Goal: Task Accomplishment & Management: Manage account settings

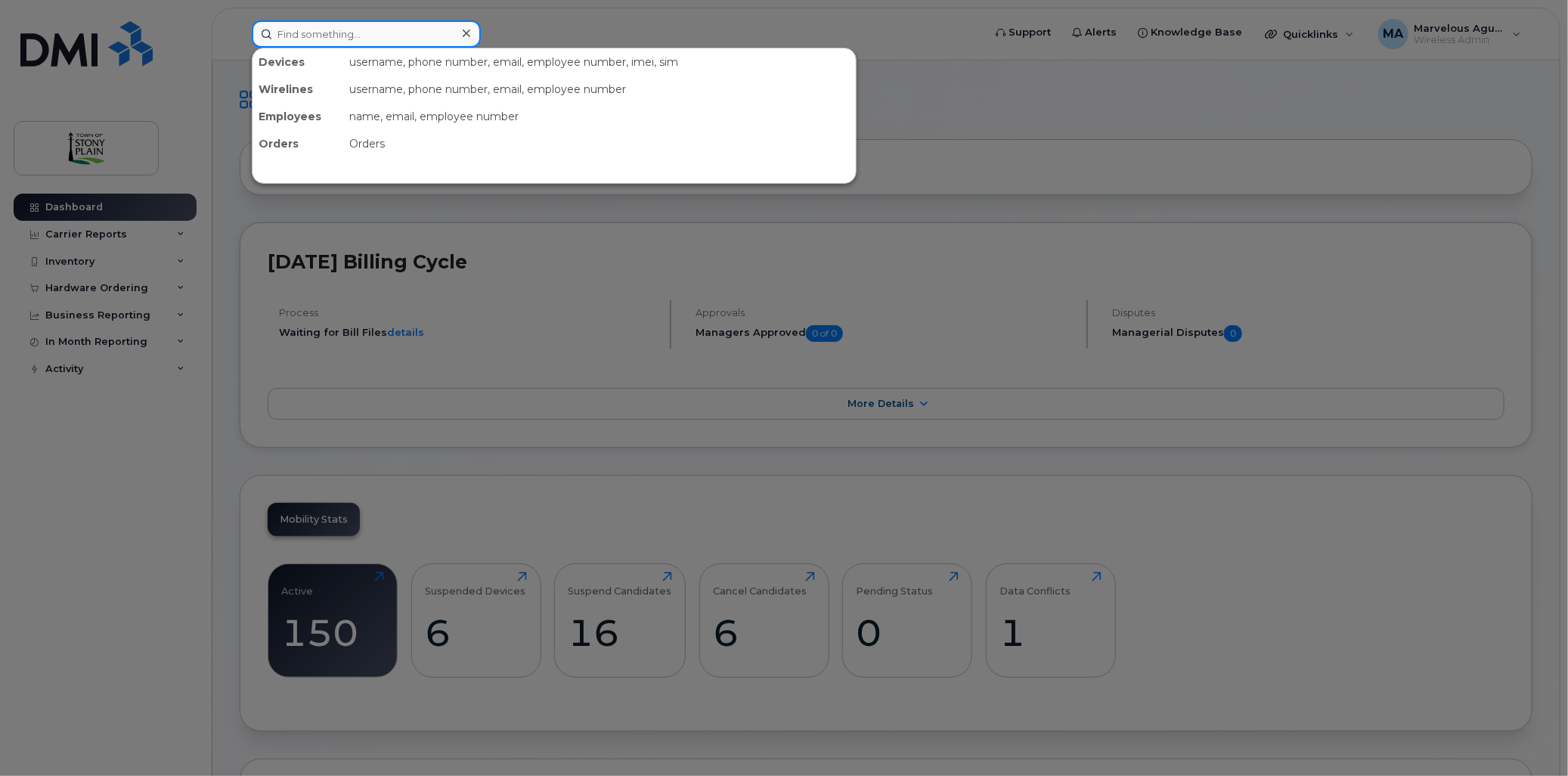
click at [327, 39] on input at bounding box center [367, 34] width 229 height 27
drag, startPoint x: 108, startPoint y: 509, endPoint x: 111, endPoint y: 497, distance: 12.4
click at [108, 510] on div at bounding box center [784, 388] width 1568 height 776
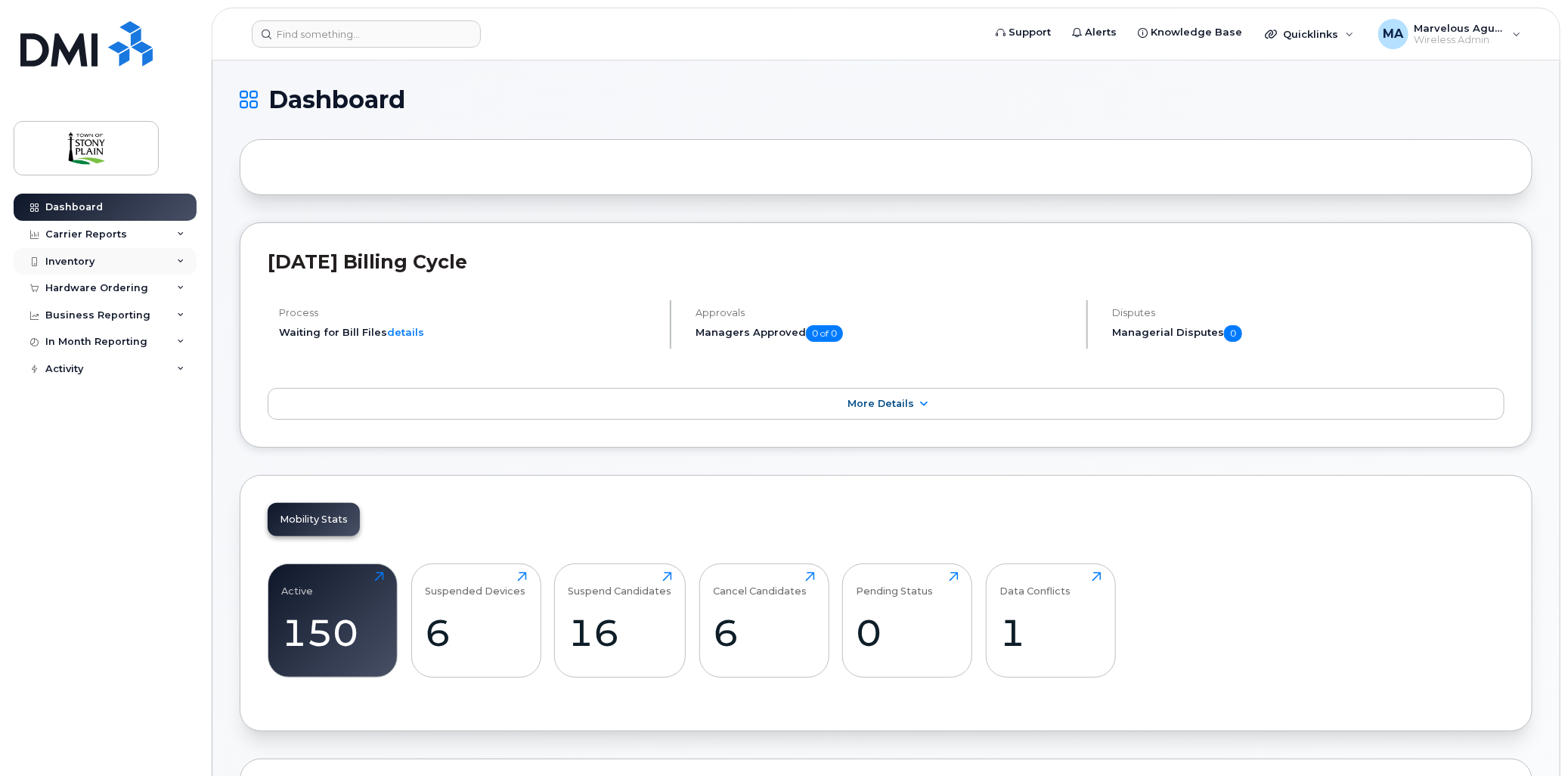
click at [144, 262] on div "Inventory" at bounding box center [104, 261] width 183 height 27
click at [110, 314] on div "Data Conflicts" at bounding box center [88, 318] width 72 height 13
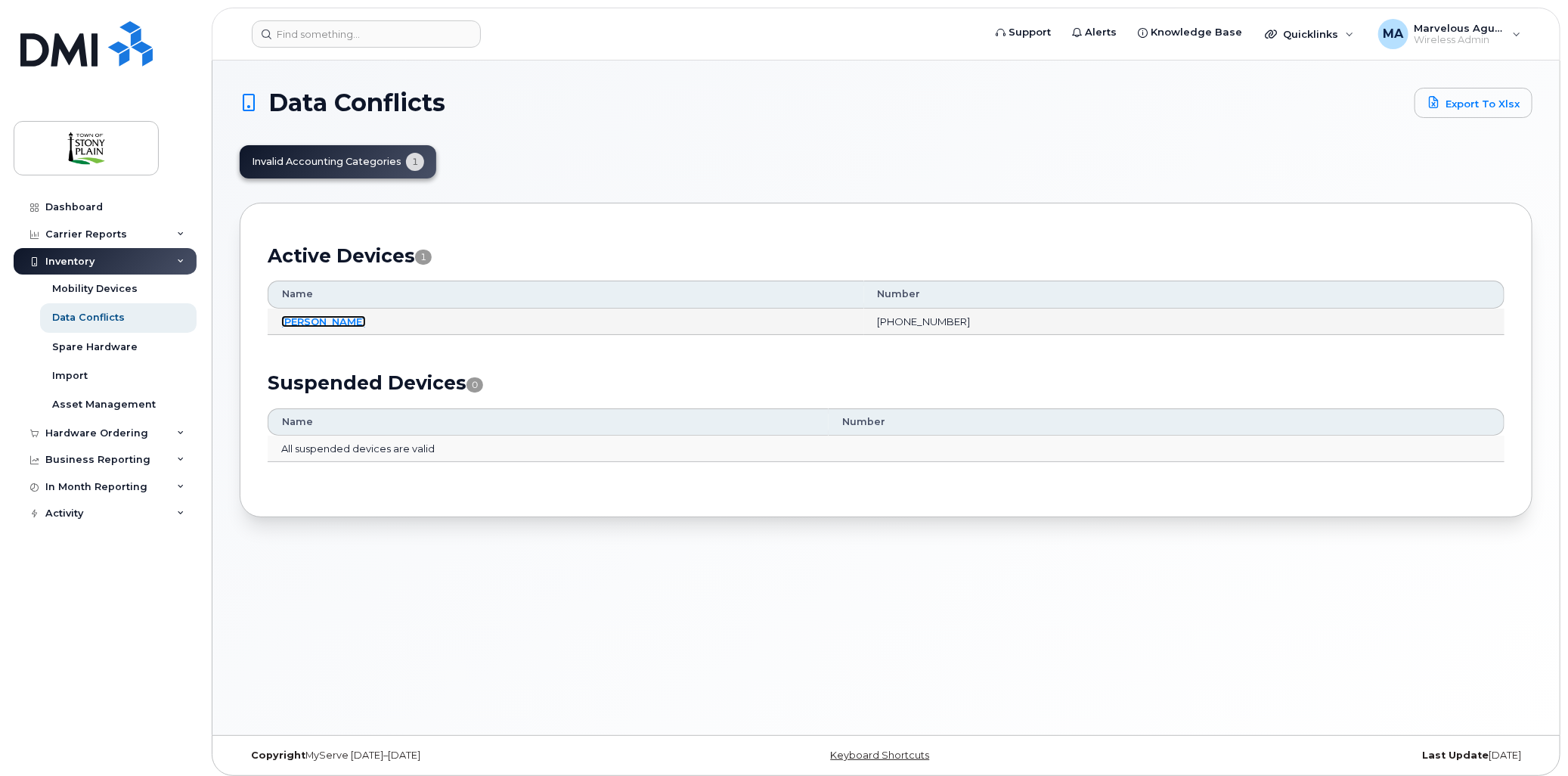
click at [319, 318] on link "[PERSON_NAME]" at bounding box center [323, 321] width 85 height 12
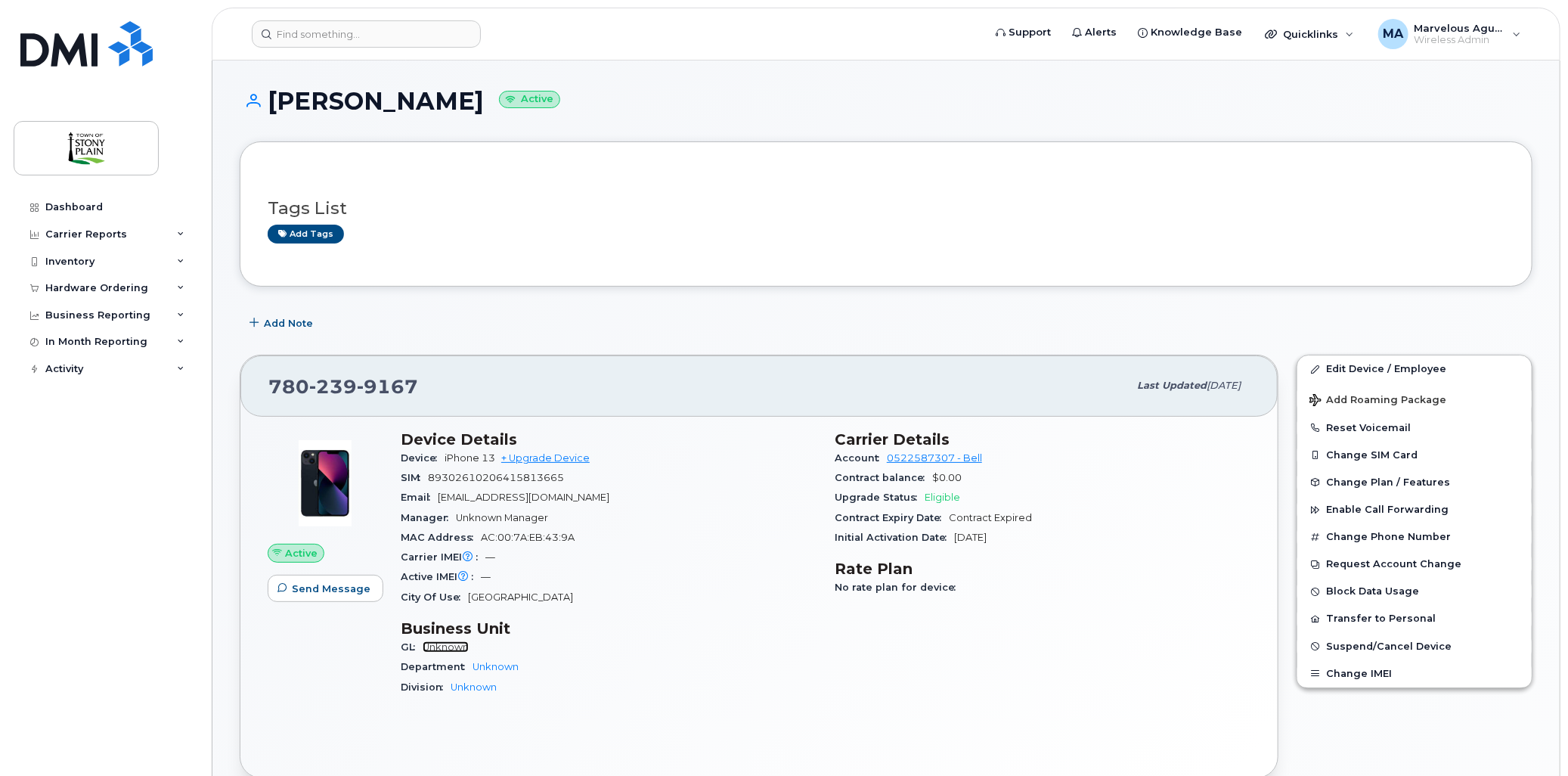
click at [445, 648] on link "Unknown" at bounding box center [446, 647] width 46 height 11
click at [1341, 366] on link "Edit Device / Employee" at bounding box center [1414, 369] width 234 height 27
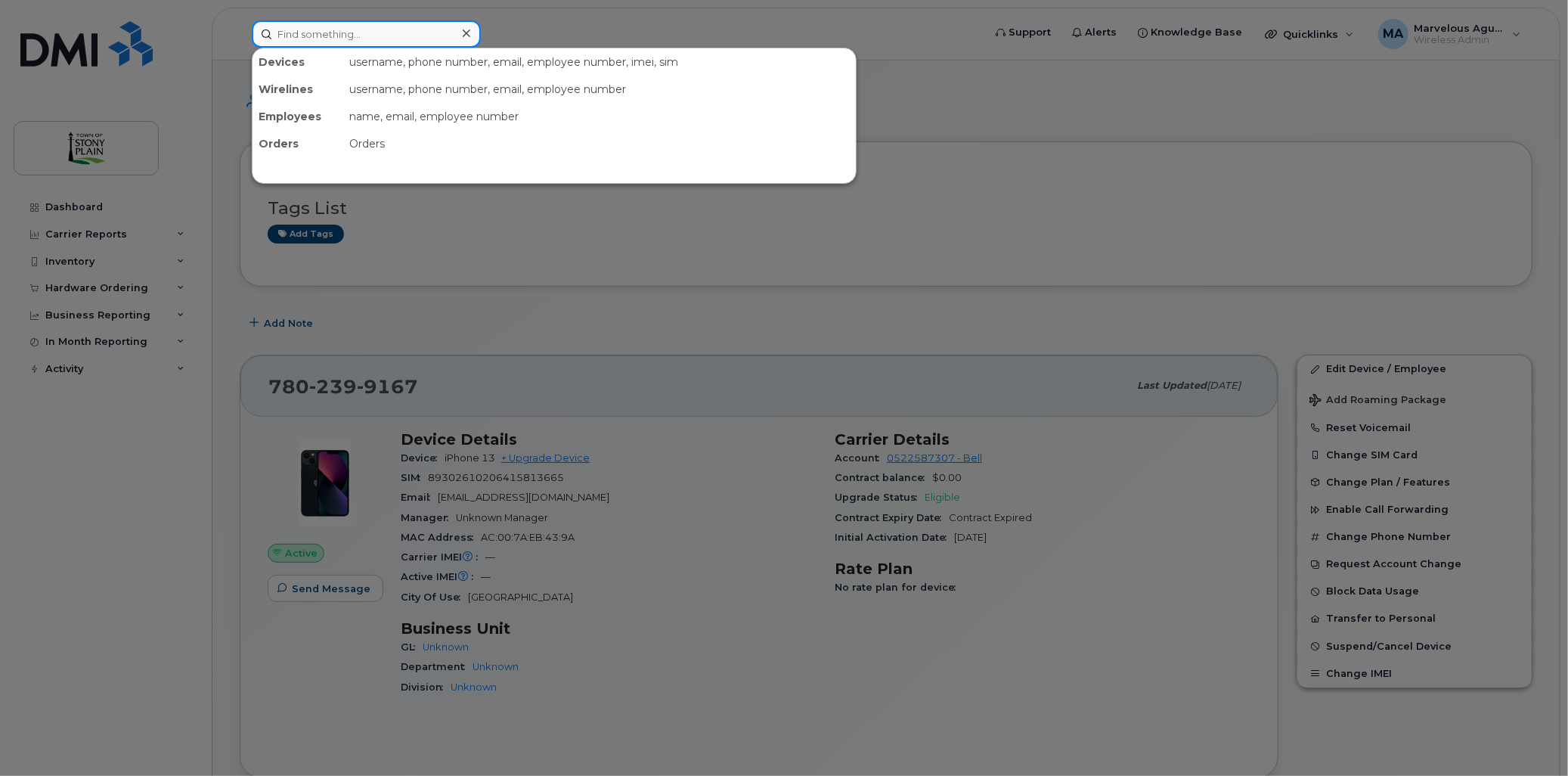
click at [311, 27] on input at bounding box center [367, 34] width 229 height 27
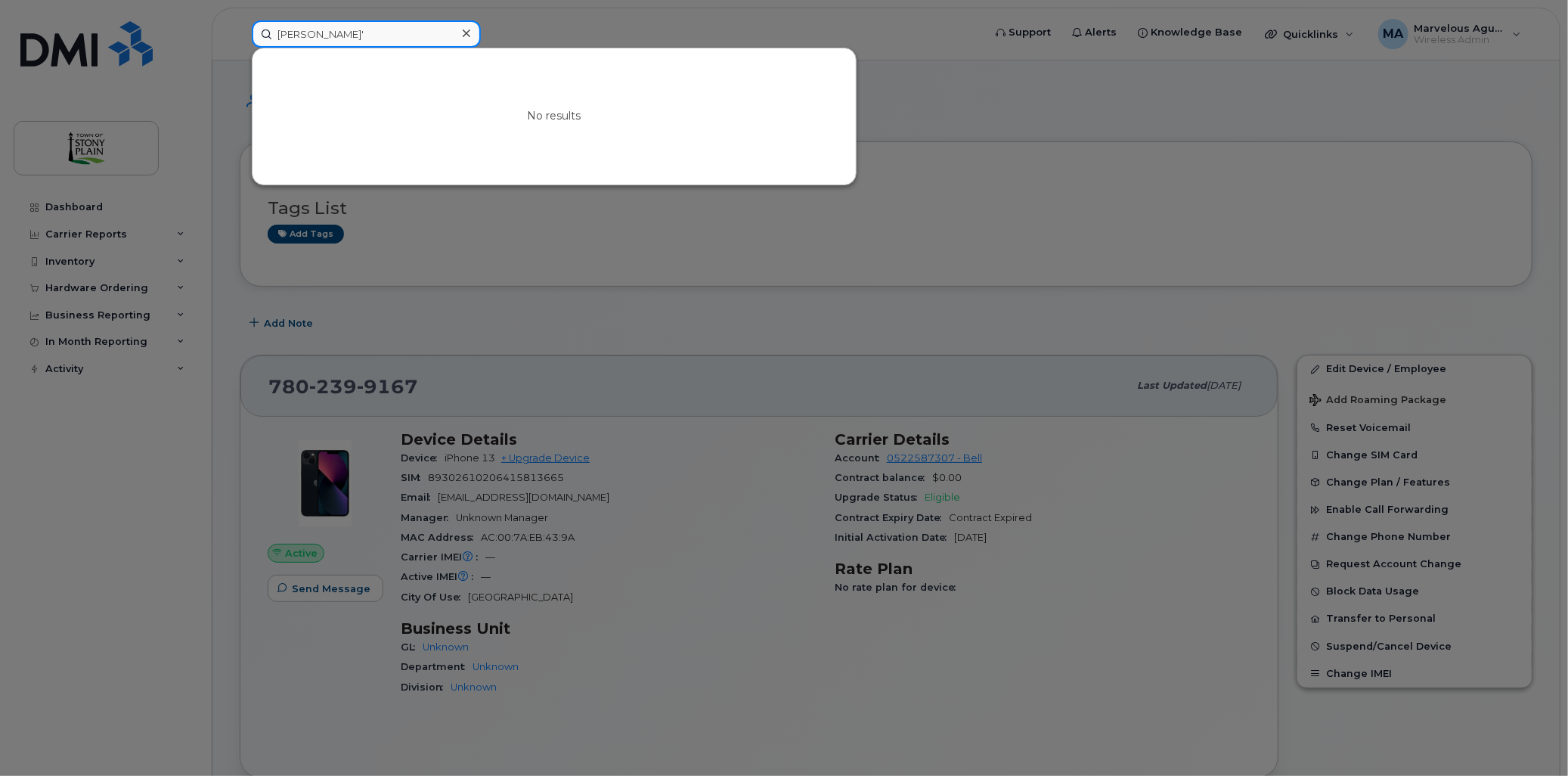
click at [401, 29] on input "jason'" at bounding box center [367, 34] width 229 height 27
type input "jason"
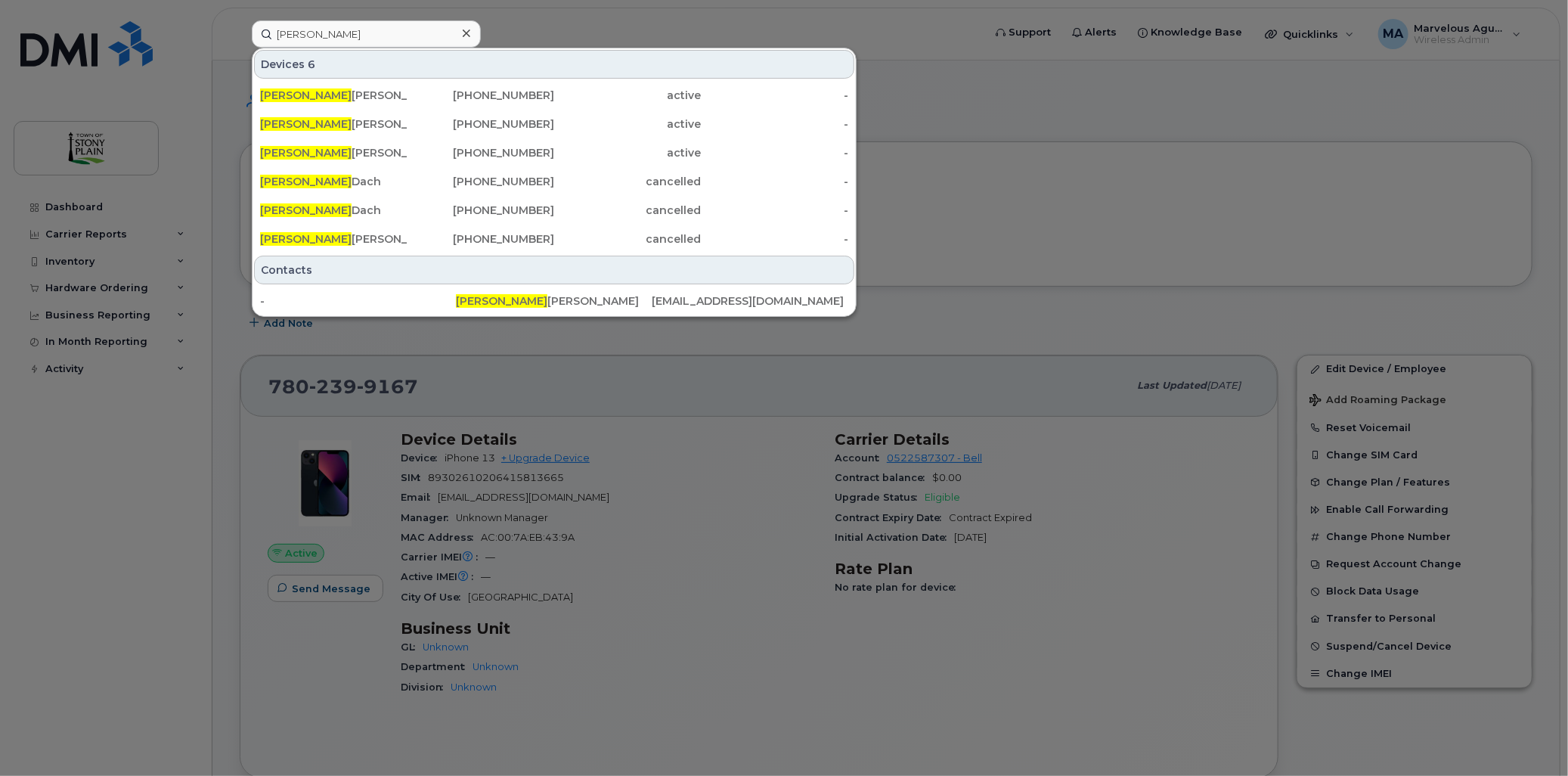
click at [575, 13] on div at bounding box center [784, 388] width 1568 height 776
click at [382, 27] on input "jason" at bounding box center [367, 34] width 229 height 27
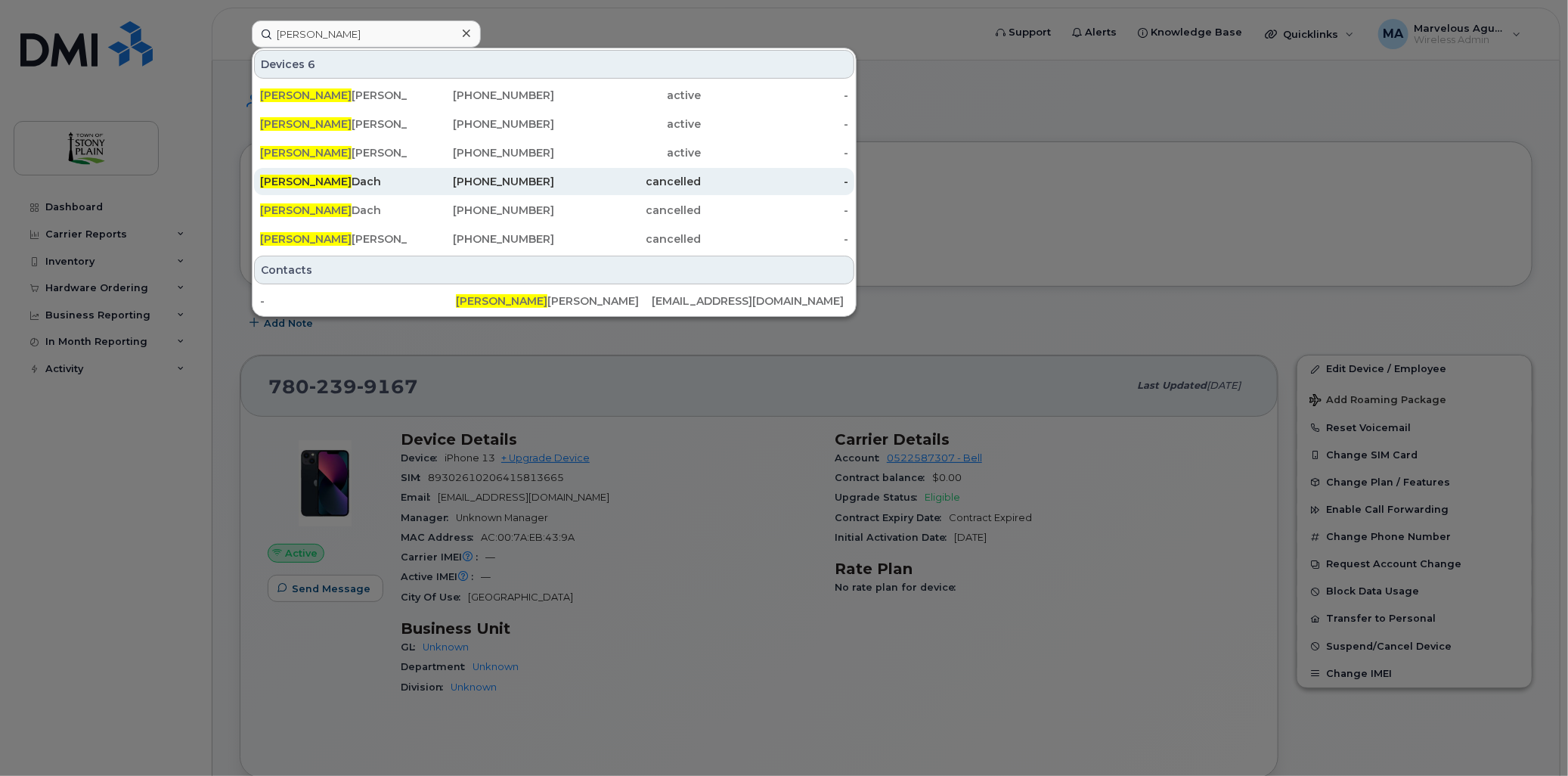
click at [353, 183] on div "Jason Dach" at bounding box center [334, 182] width 148 height 15
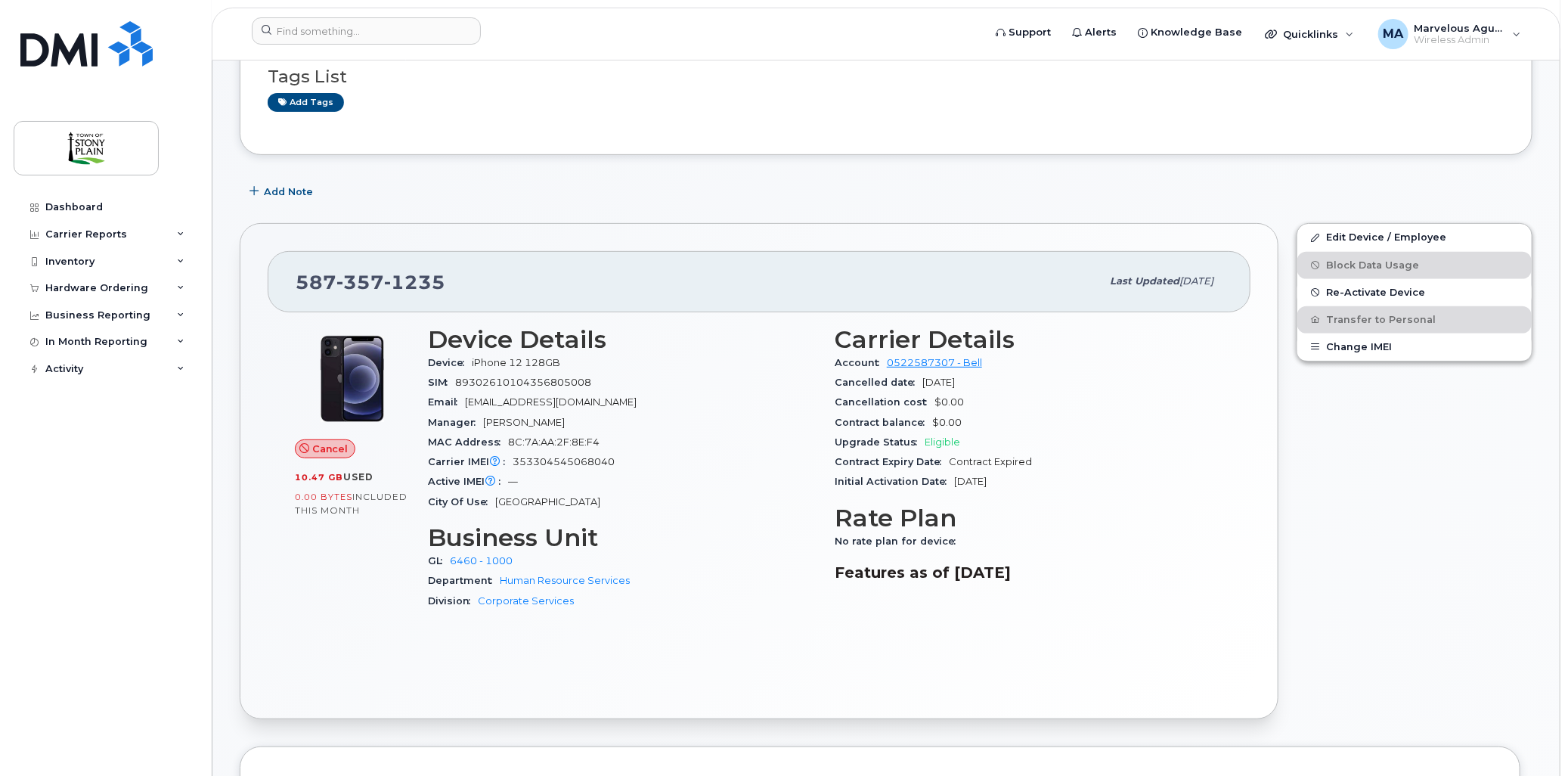
scroll to position [252, 0]
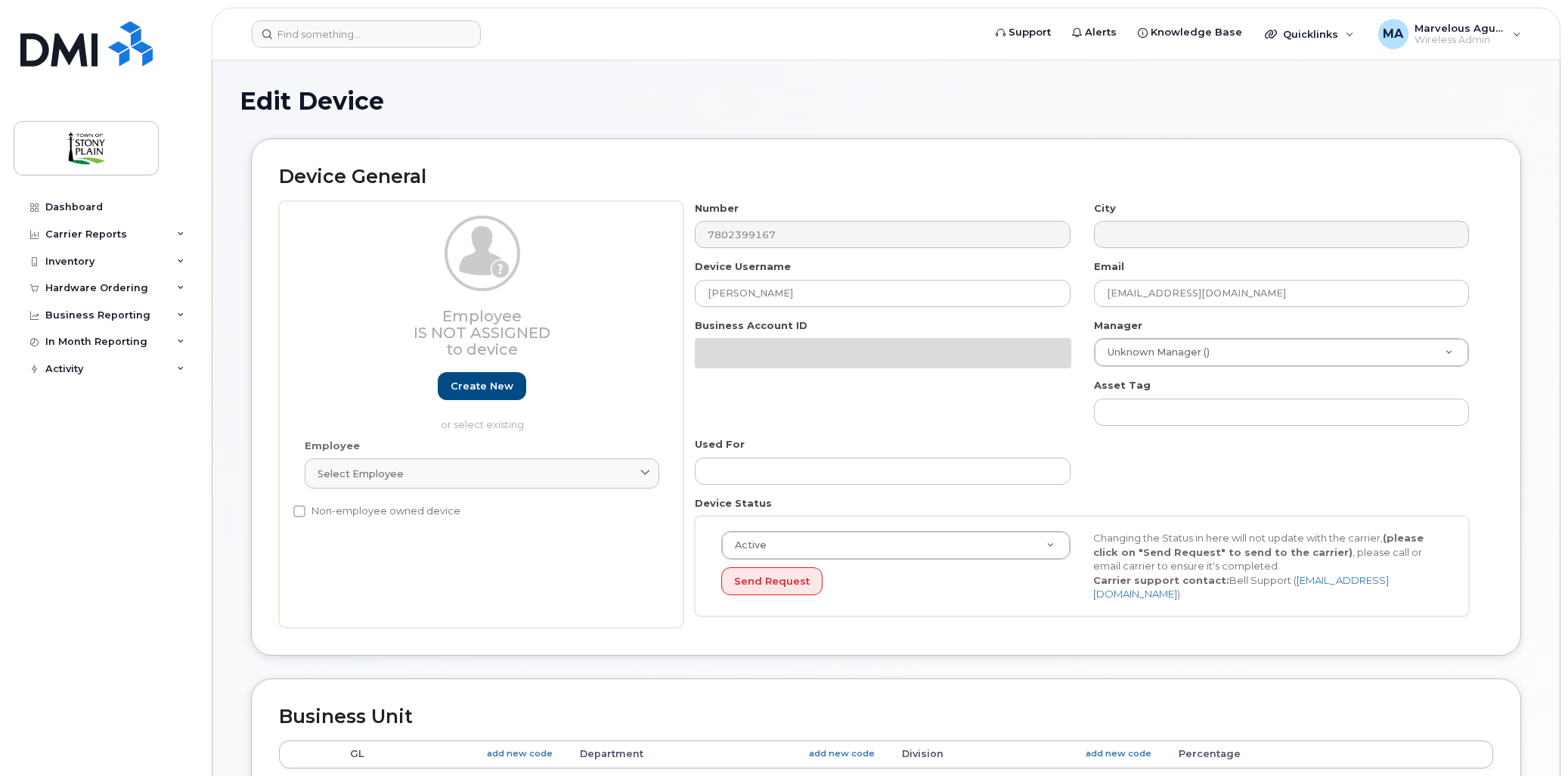
select select "661751"
select select "661752"
select select "661753"
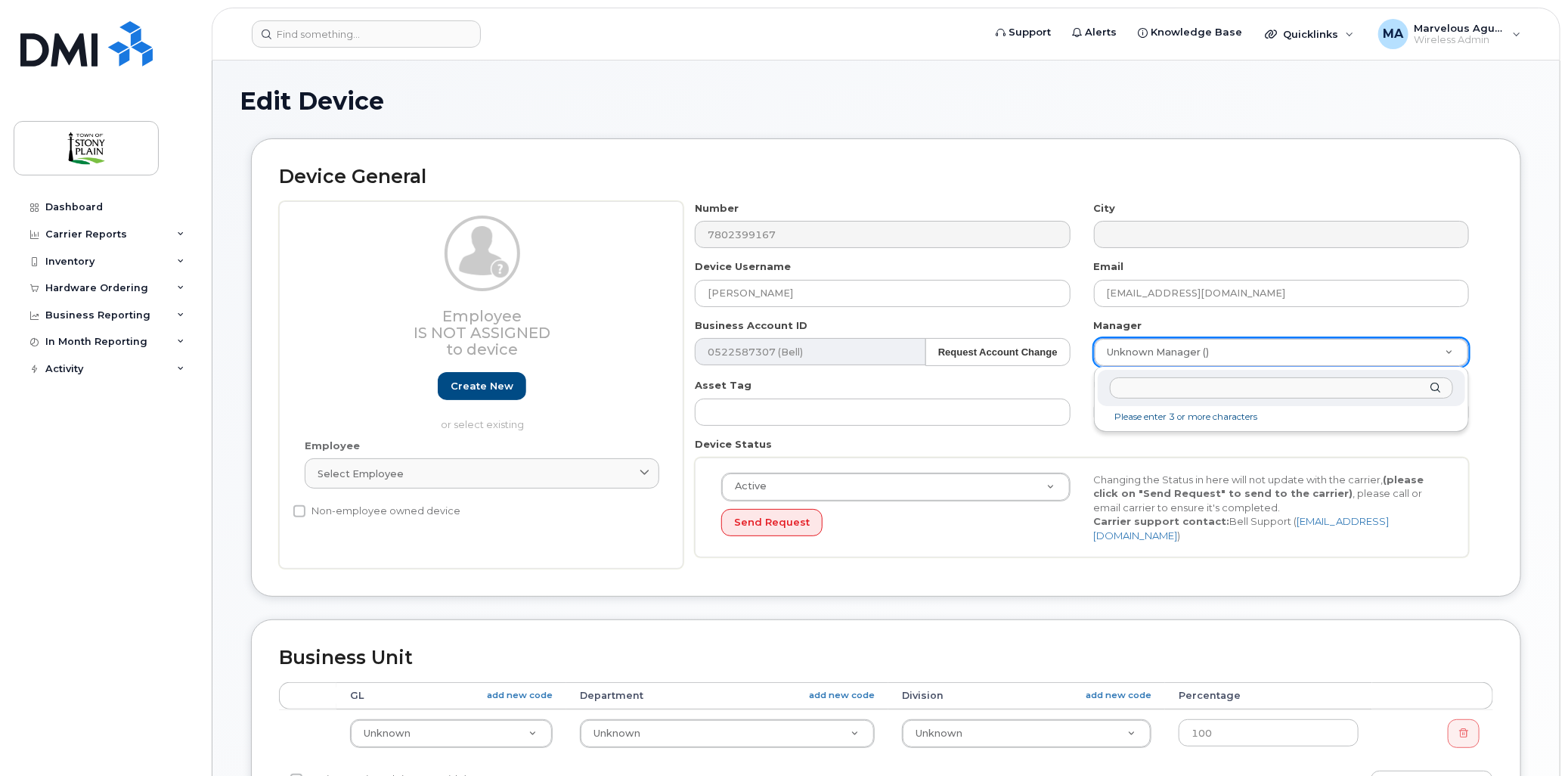
click at [1195, 383] on input "text" at bounding box center [1281, 388] width 343 height 22
type input "kim"
type input "930160"
click at [1490, 370] on div "Number 7802399167 City Device Username Nicola Oxley Email noxley@stonyplain.com…" at bounding box center [1088, 386] width 809 height 369
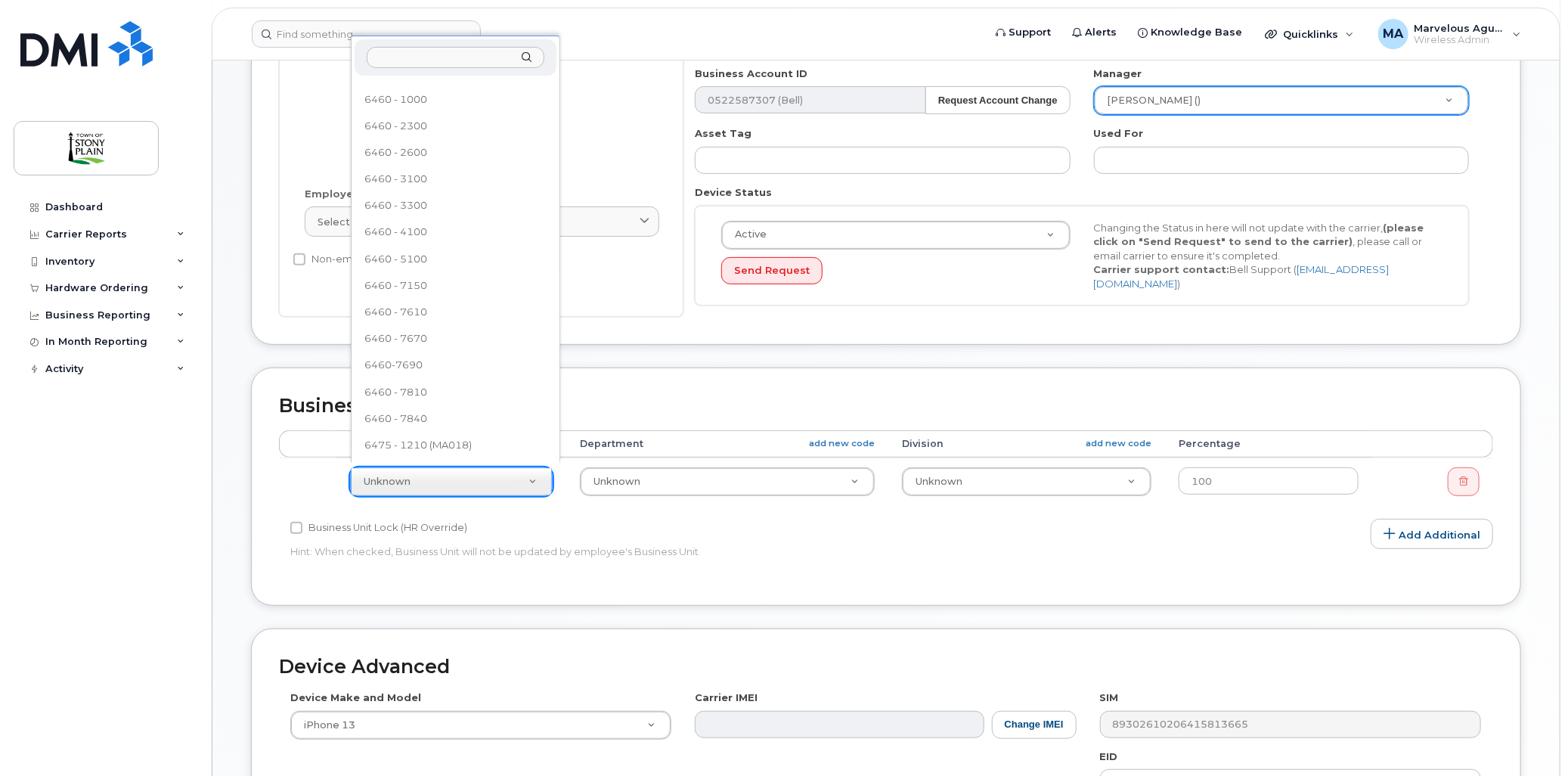
scroll to position [861, 0]
select select "35270652"
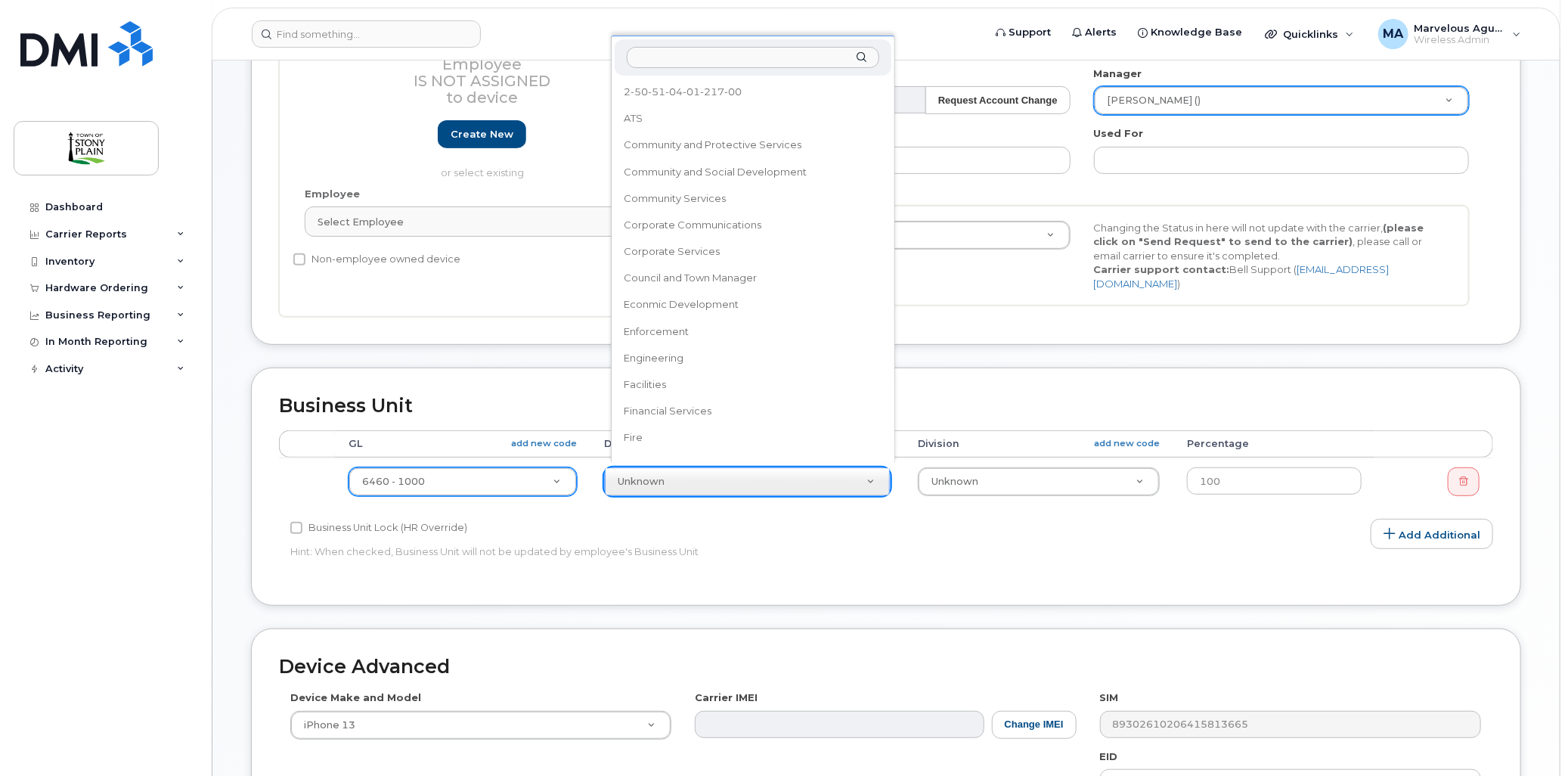
scroll to position [348, 0]
select select "661796"
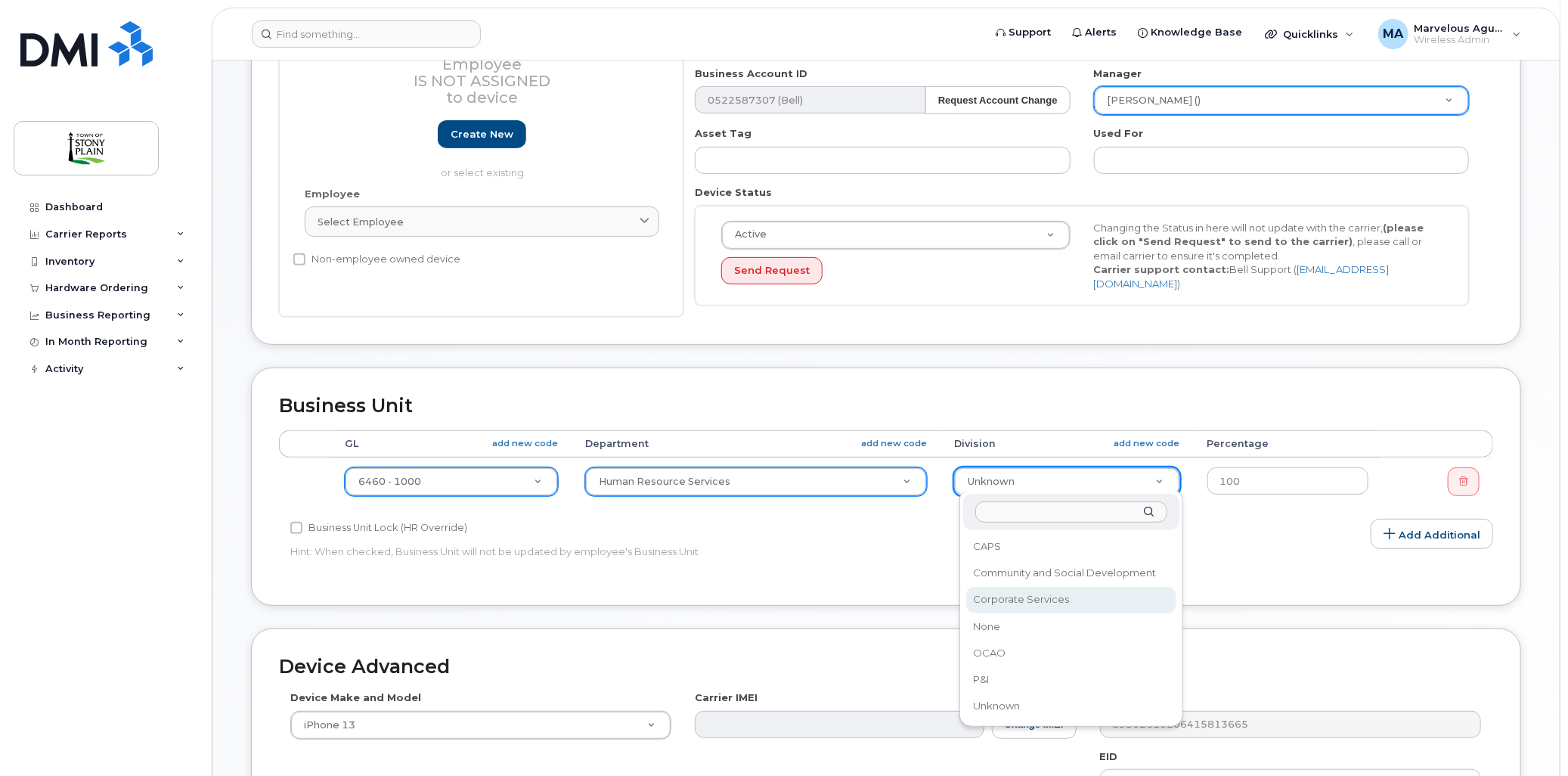
select select "661805"
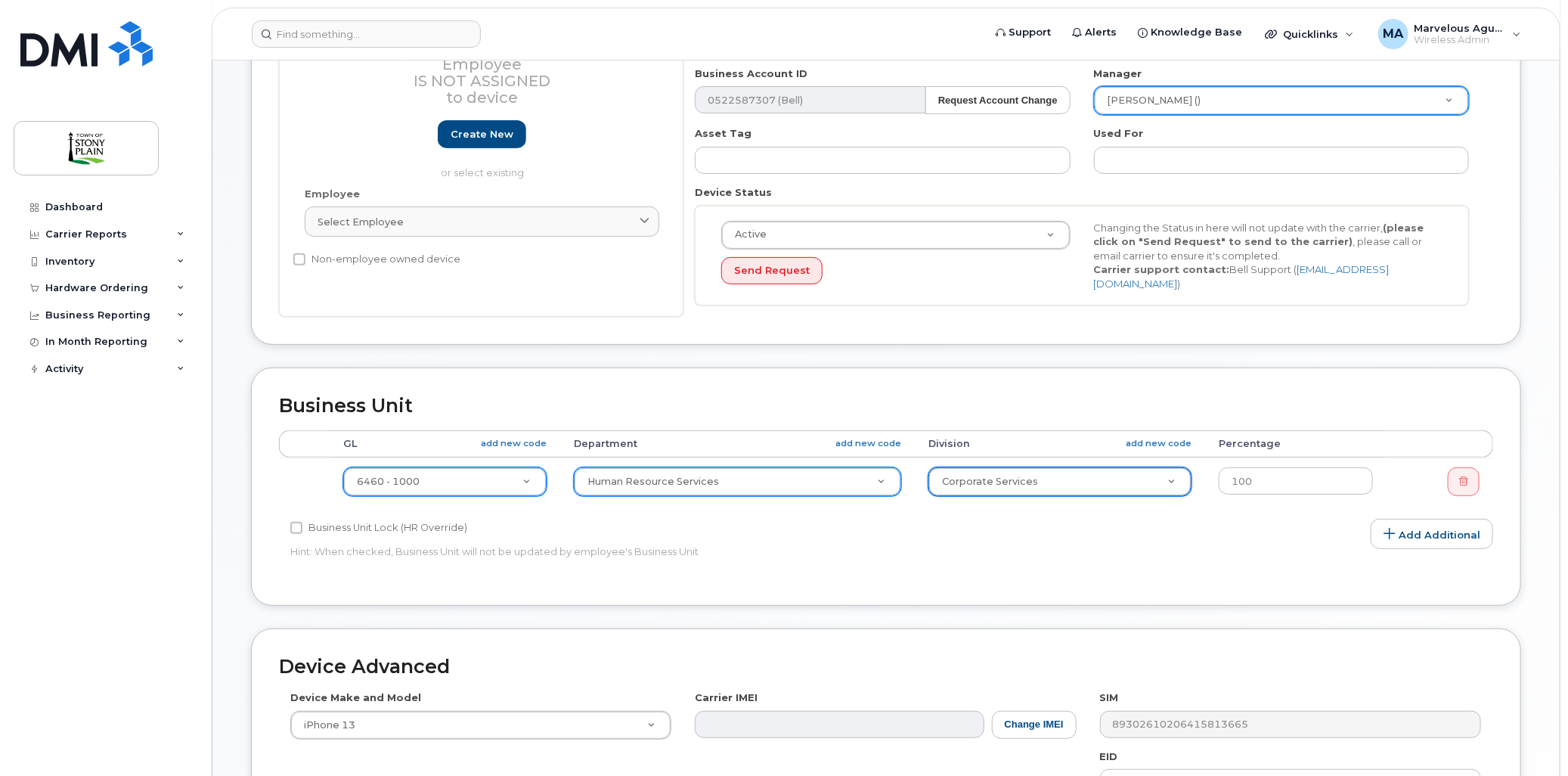
click at [1103, 559] on div "Accounting Categories Rules Accounting categories percentages must add up to 10…" at bounding box center [886, 504] width 1215 height 148
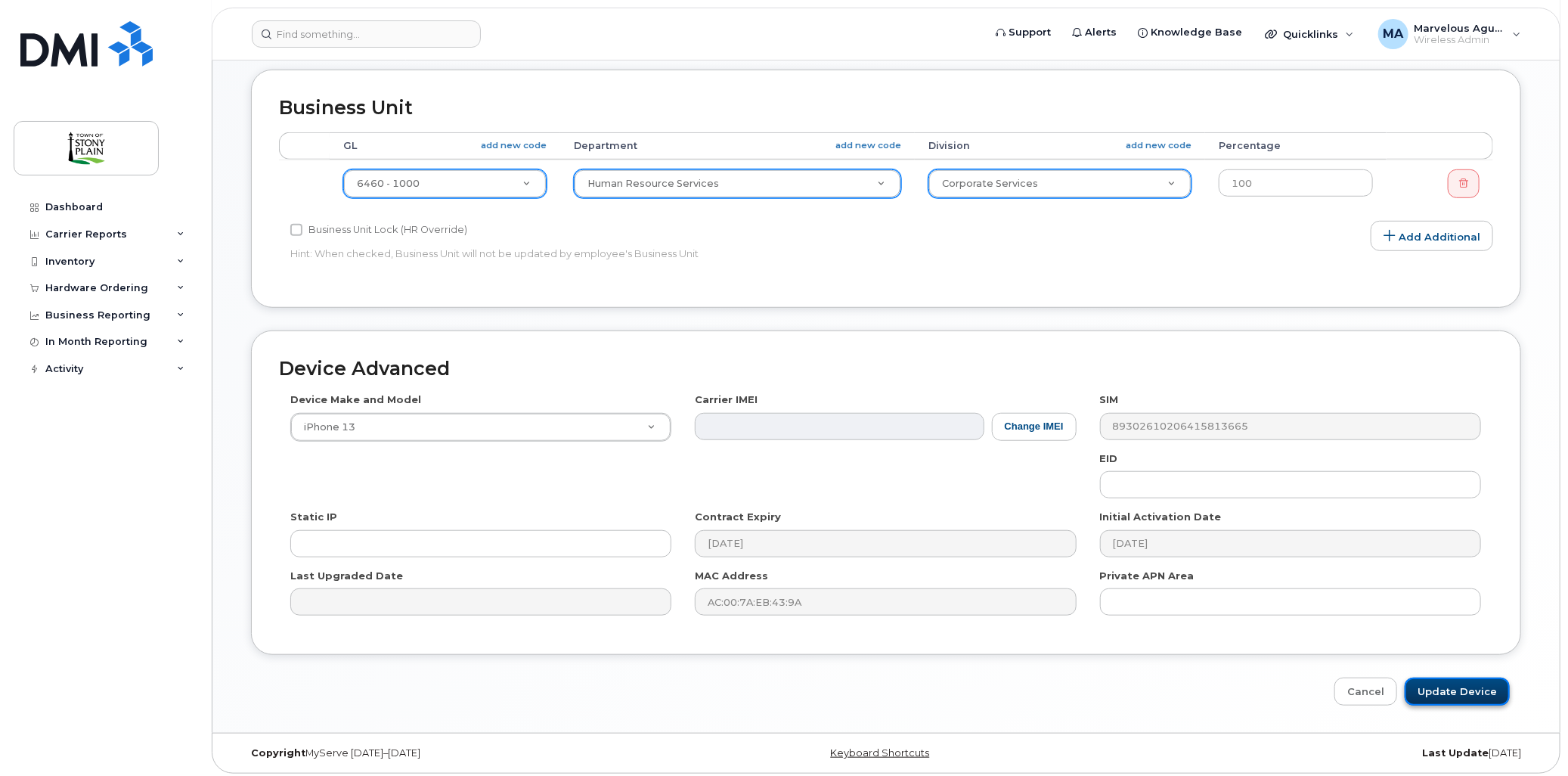
click at [1477, 685] on input "Update Device" at bounding box center [1457, 692] width 105 height 28
type input "Saving..."
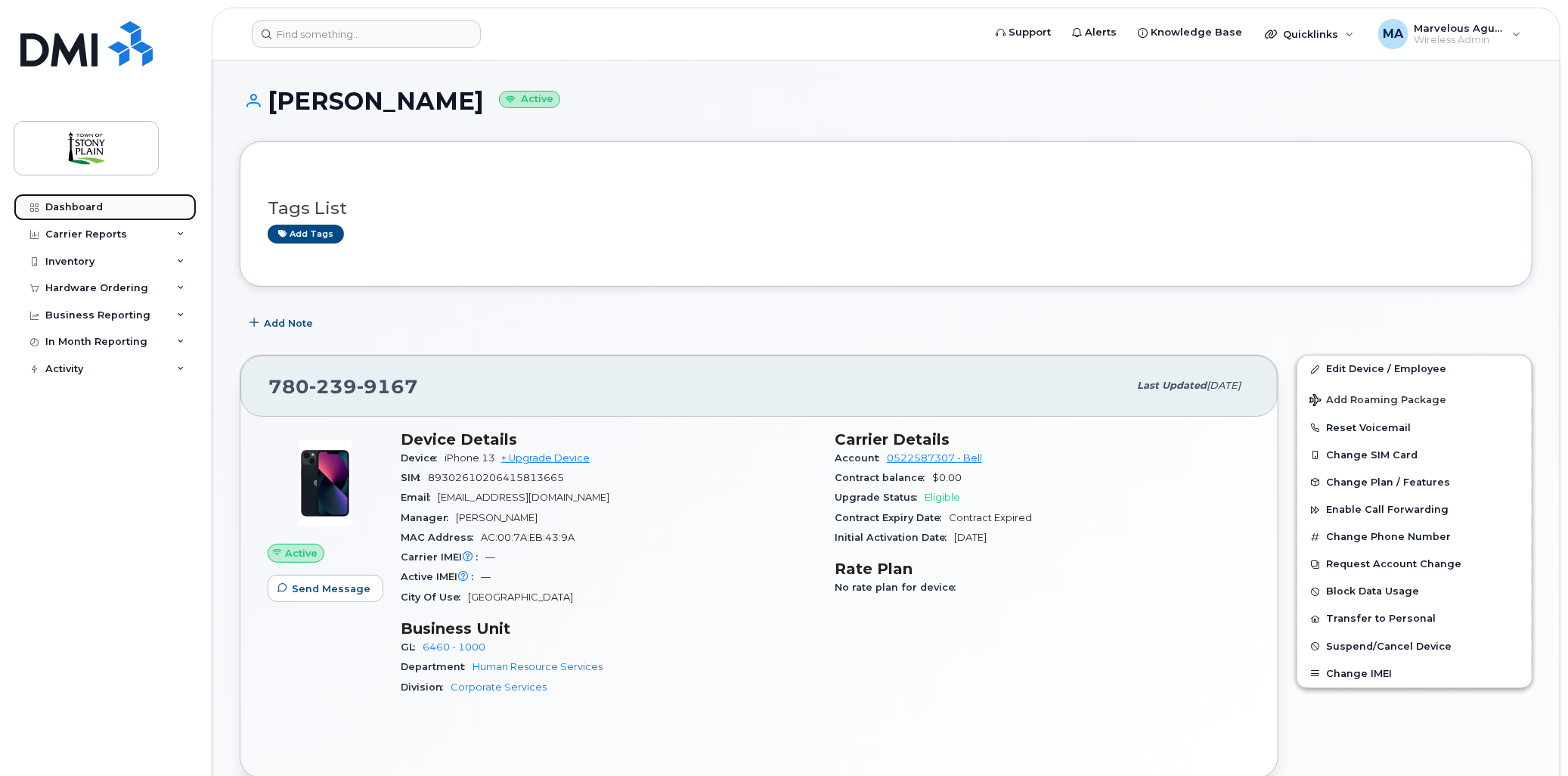
click at [59, 208] on div "Dashboard" at bounding box center [73, 207] width 57 height 12
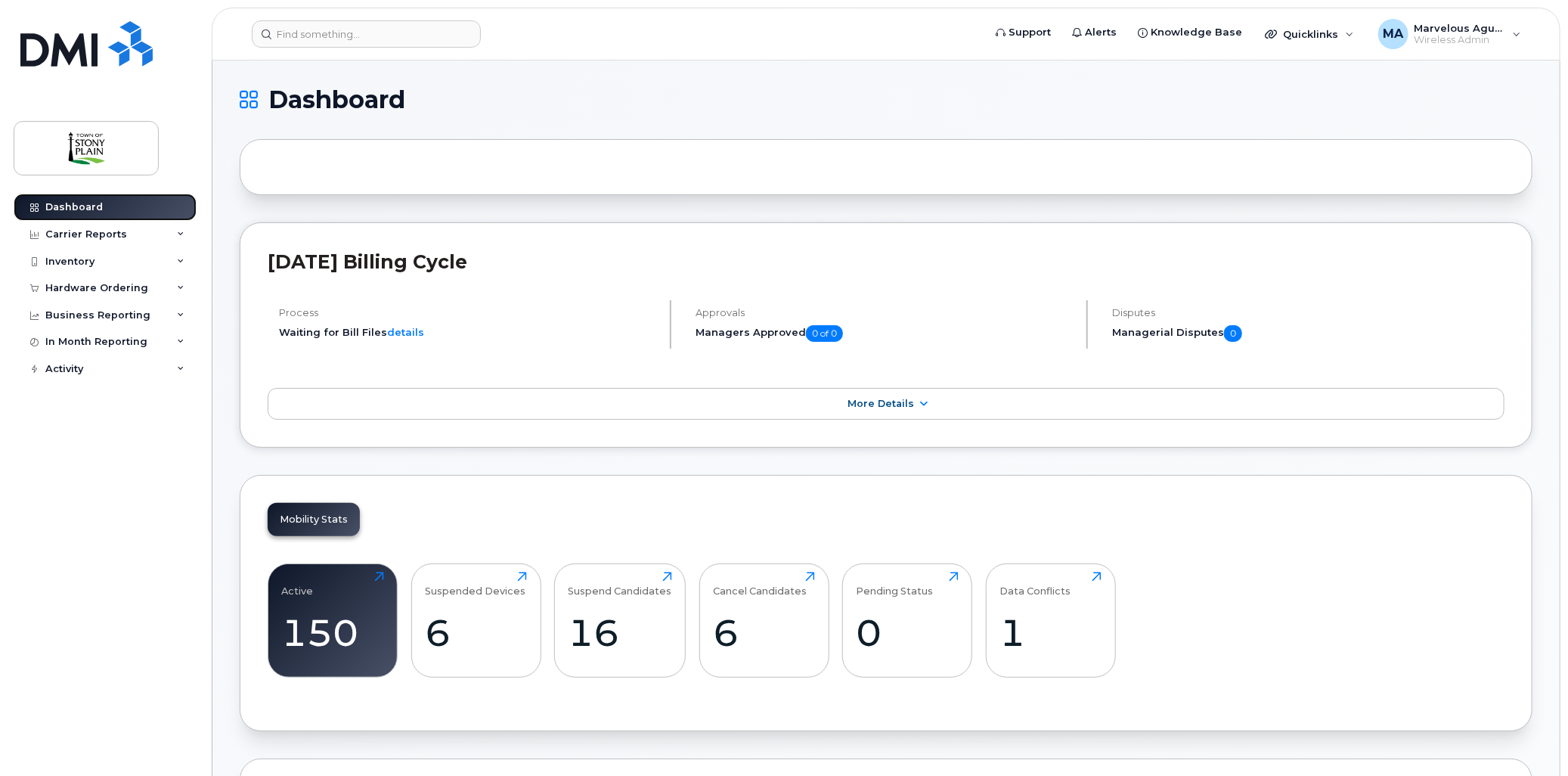
click at [91, 202] on div "Dashboard" at bounding box center [73, 207] width 57 height 12
click at [75, 199] on link "Dashboard" at bounding box center [104, 207] width 183 height 27
